Goal: Navigation & Orientation: Go to known website

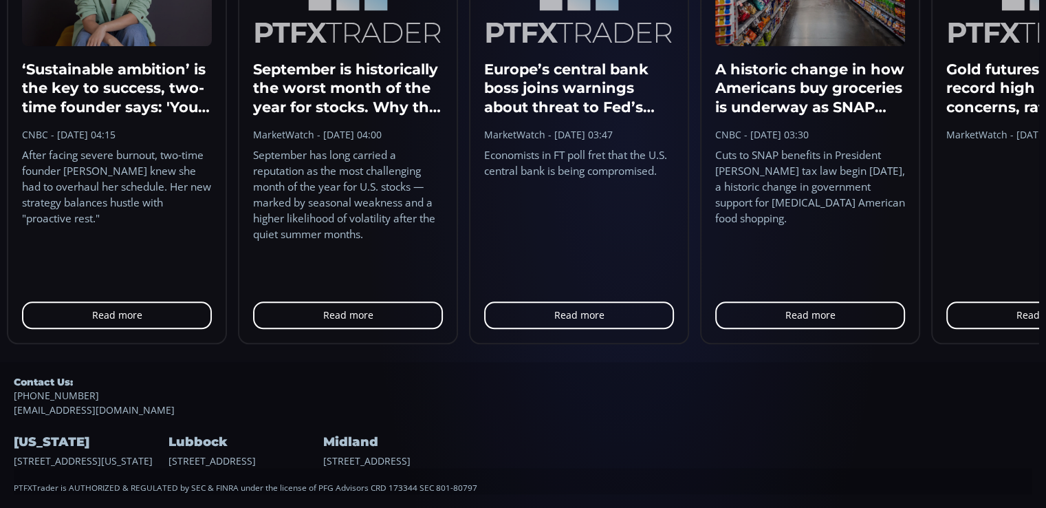
scroll to position [187, 0]
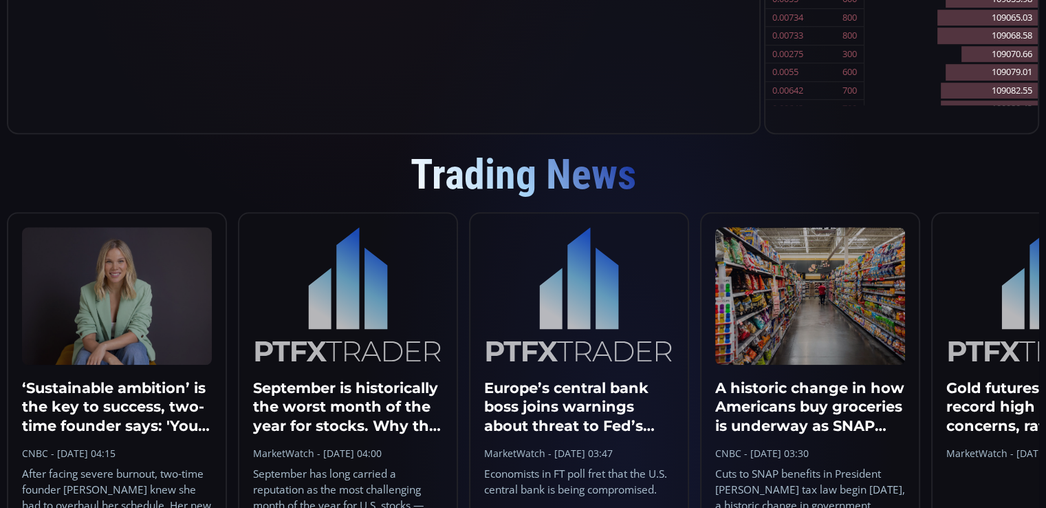
scroll to position [1375, 0]
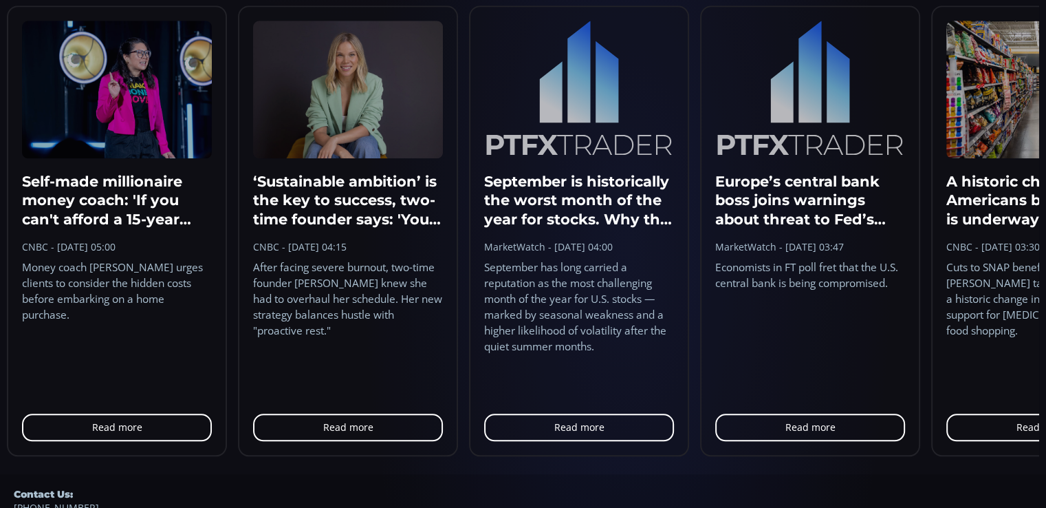
scroll to position [1375, 0]
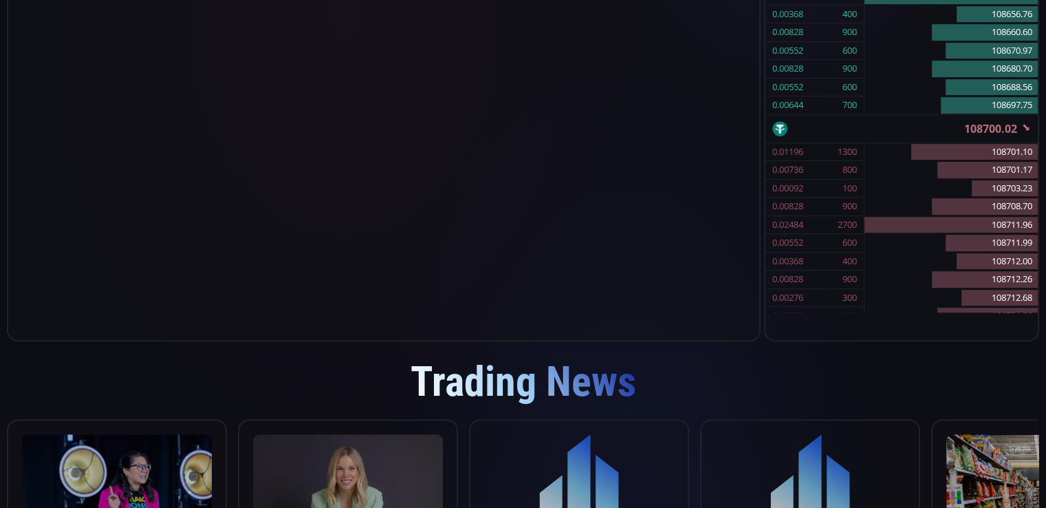
scroll to position [618, 0]
